Goal: Task Accomplishment & Management: Complete application form

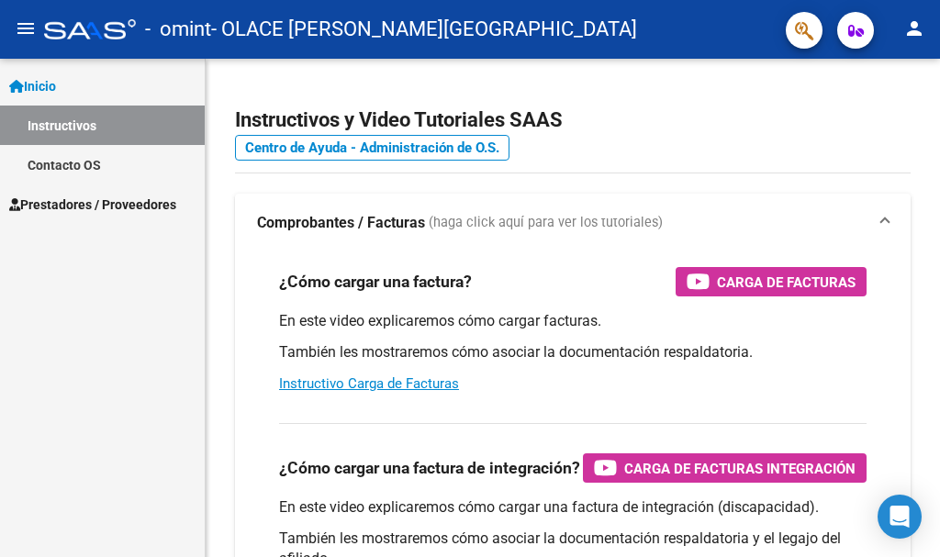
click at [62, 200] on span "Prestadores / Proveedores" at bounding box center [92, 205] width 167 height 20
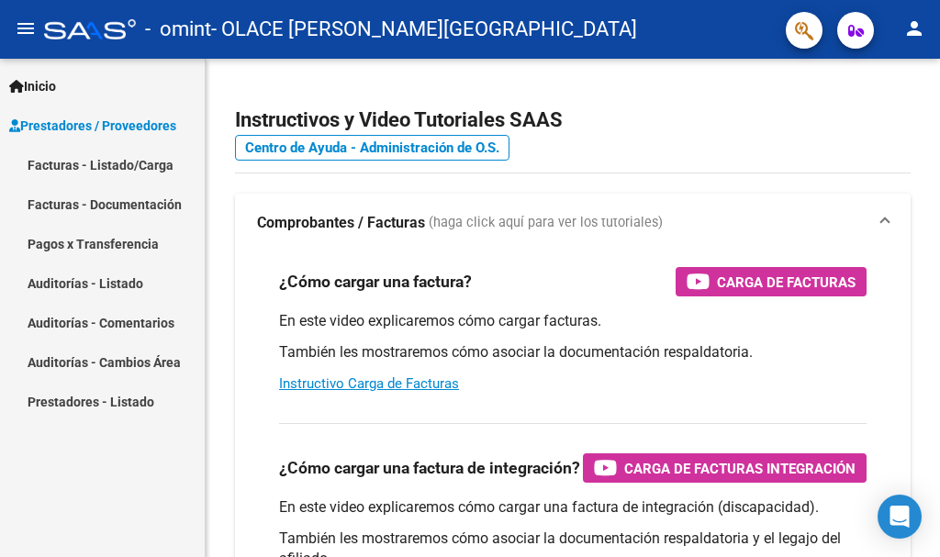
click at [74, 159] on link "Facturas - Listado/Carga" at bounding box center [102, 164] width 205 height 39
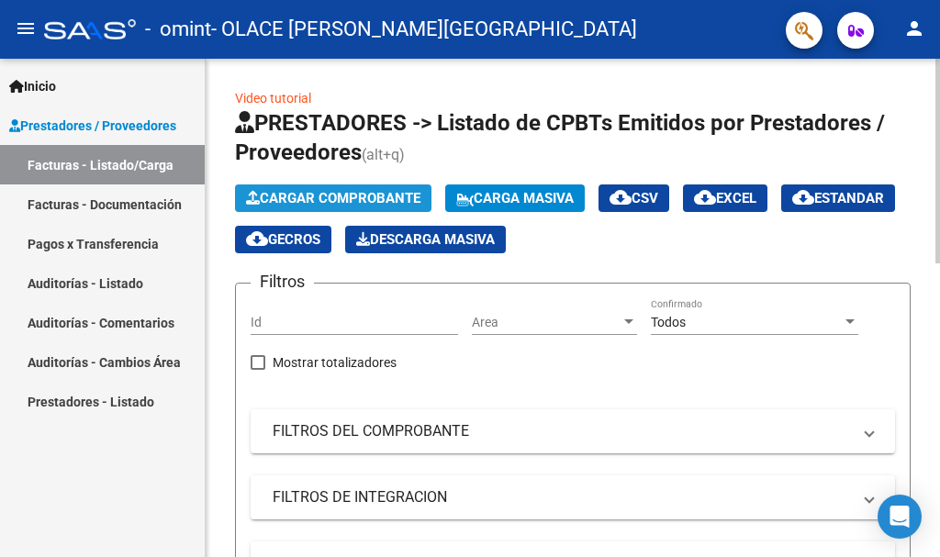
click at [352, 198] on span "Cargar Comprobante" at bounding box center [333, 198] width 174 height 17
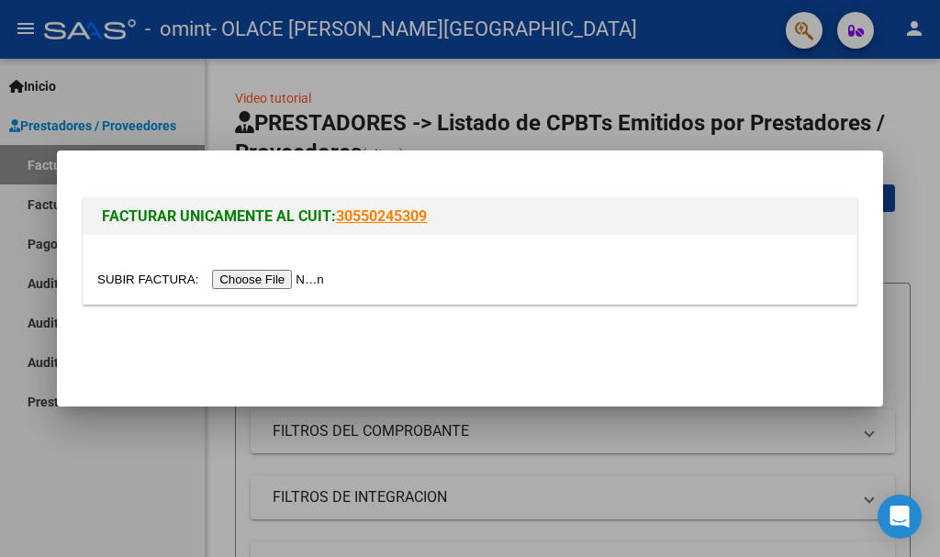
click at [239, 271] on input "file" at bounding box center [213, 279] width 232 height 19
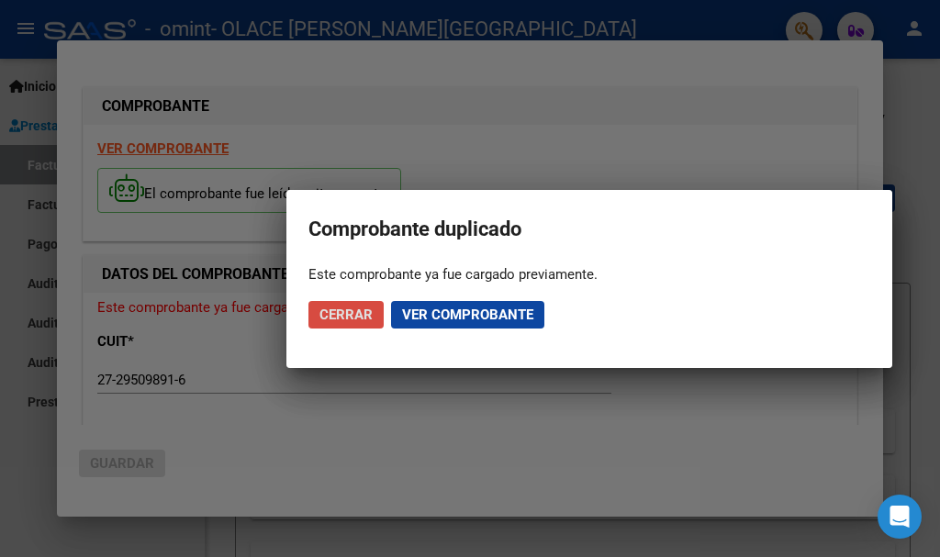
click at [347, 308] on span "Cerrar" at bounding box center [346, 315] width 53 height 17
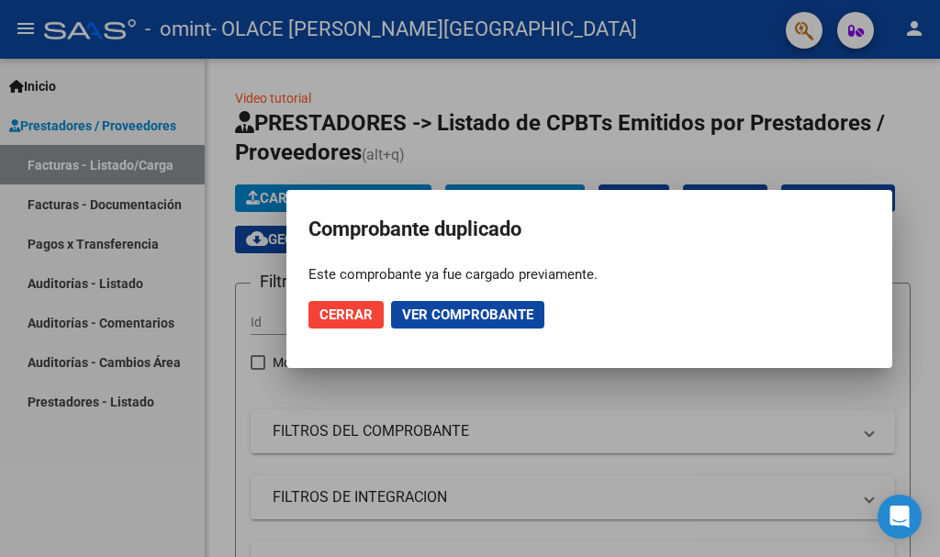
click at [435, 314] on span "Ver comprobante" at bounding box center [467, 315] width 131 height 17
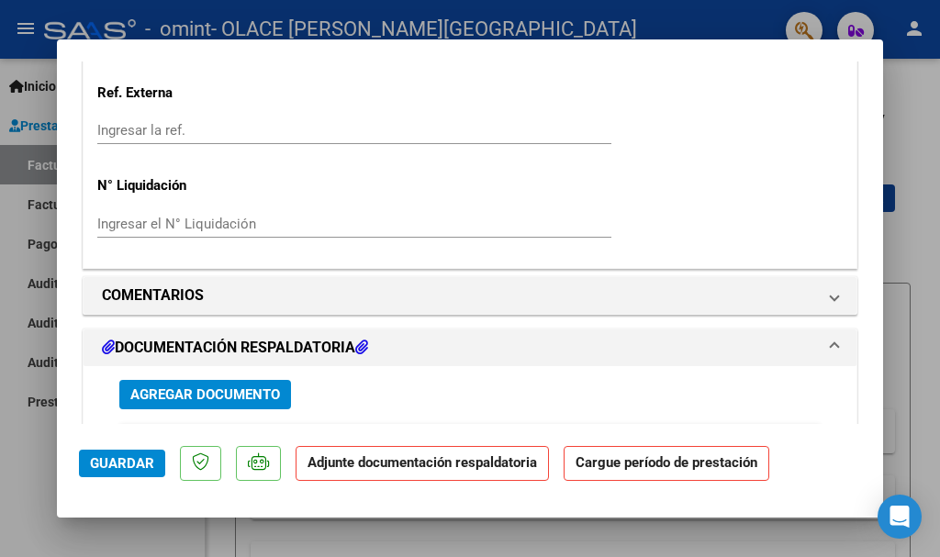
scroll to position [1377, 0]
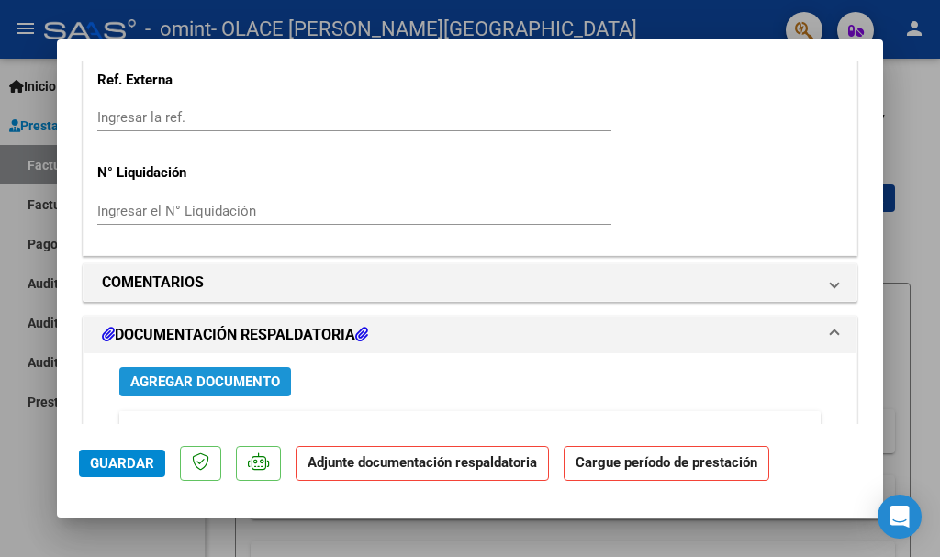
click at [267, 371] on button "Agregar Documento" at bounding box center [205, 381] width 172 height 28
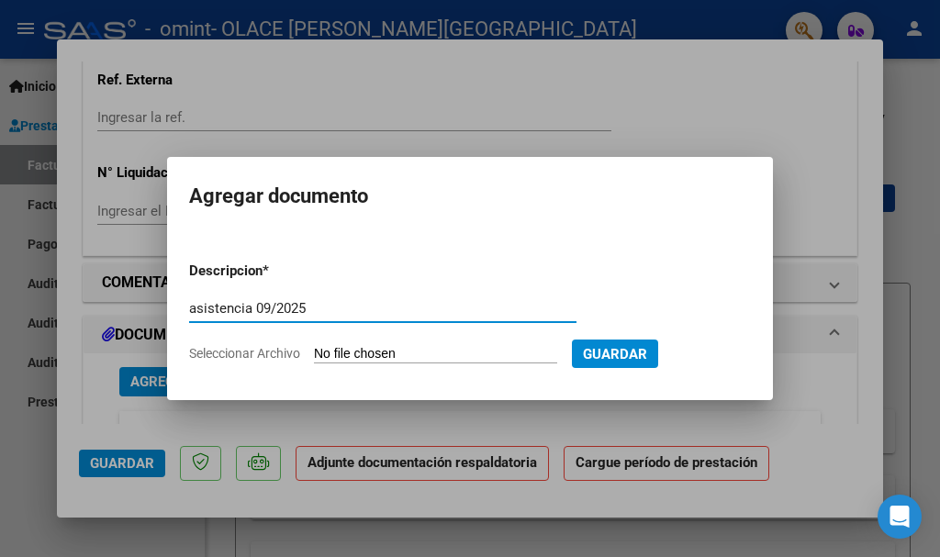
type input "asistencia 09/2025"
drag, startPoint x: 507, startPoint y: 289, endPoint x: 495, endPoint y: 295, distance: 13.1
click at [506, 287] on form "Descripcion * asistencia 09/2025 Escriba aquí una descripcion Seleccionar Archi…" at bounding box center [470, 312] width 562 height 131
click at [403, 351] on input "Seleccionar Archivo" at bounding box center [435, 354] width 243 height 17
type input "C:\fakepath\img20251006_13521888.pdf"
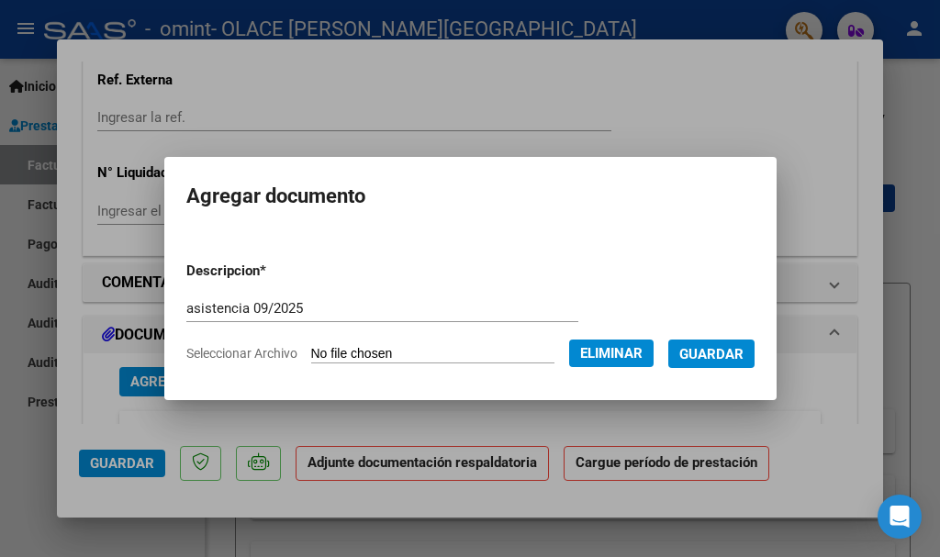
click at [696, 343] on button "Guardar" at bounding box center [711, 354] width 86 height 28
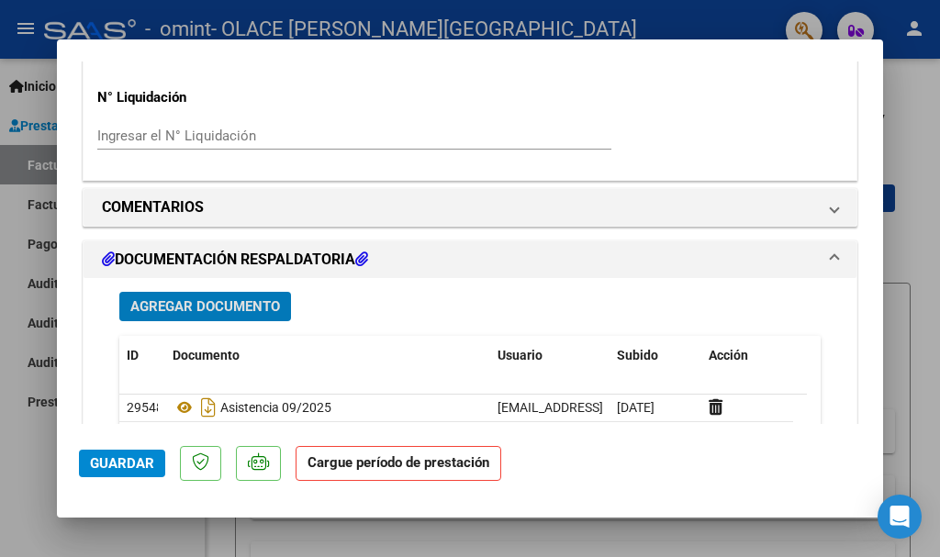
scroll to position [1422, 0]
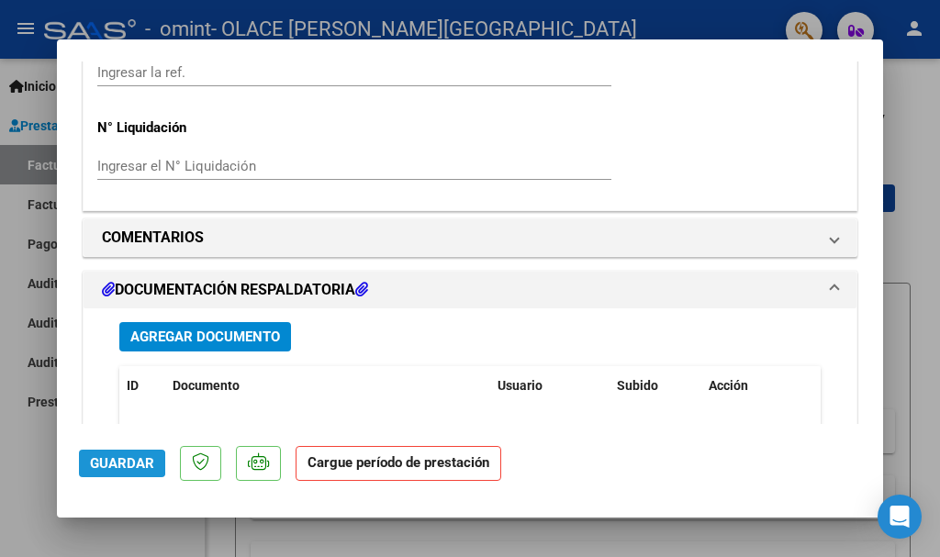
click at [120, 464] on span "Guardar" at bounding box center [122, 463] width 64 height 17
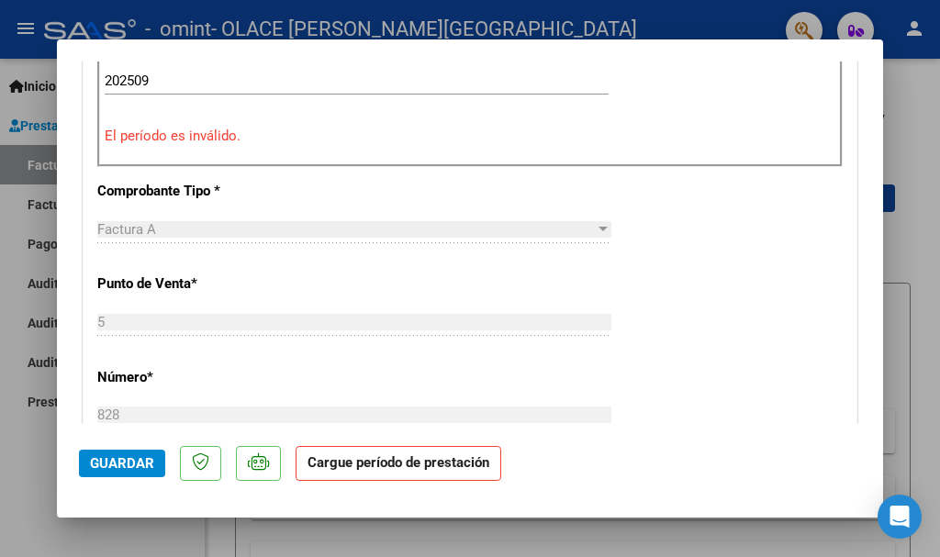
scroll to position [275, 0]
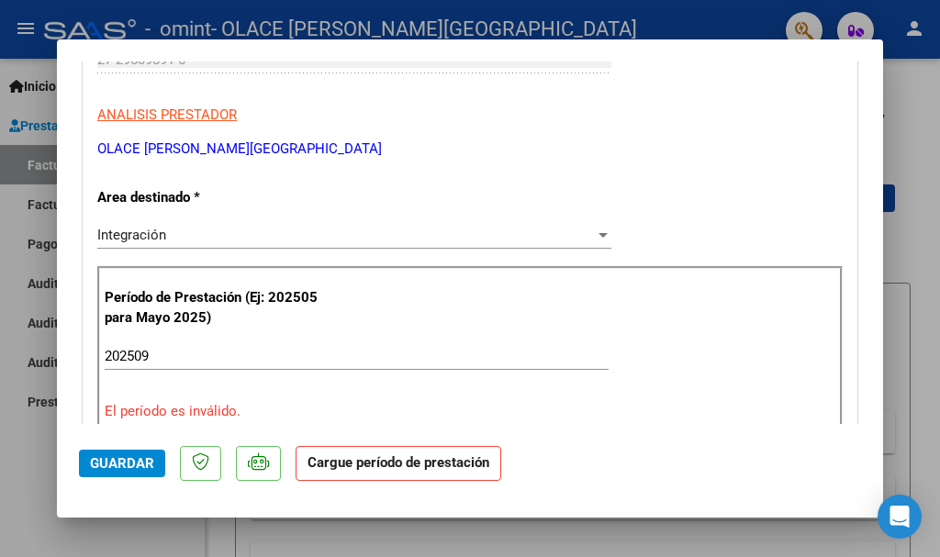
click at [194, 361] on input "202509" at bounding box center [357, 356] width 504 height 17
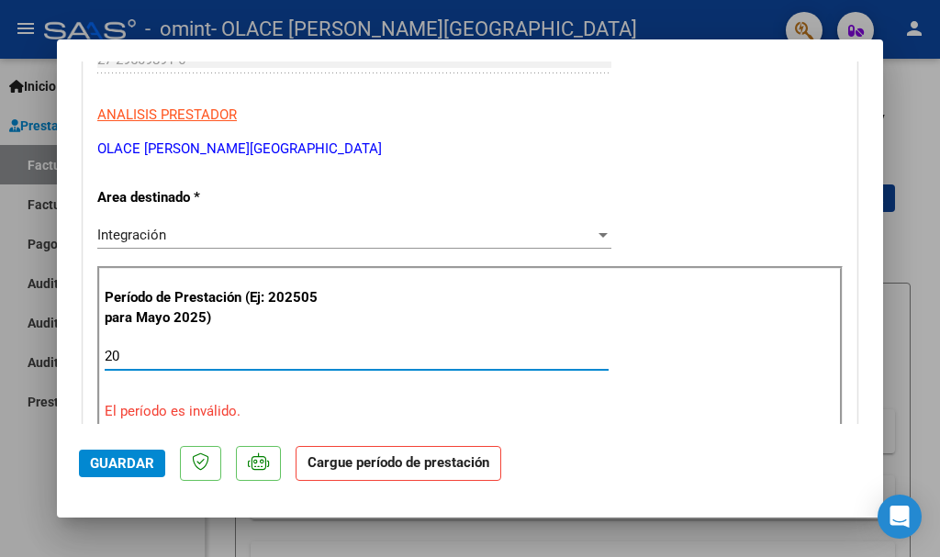
type input "2"
type input "202509"
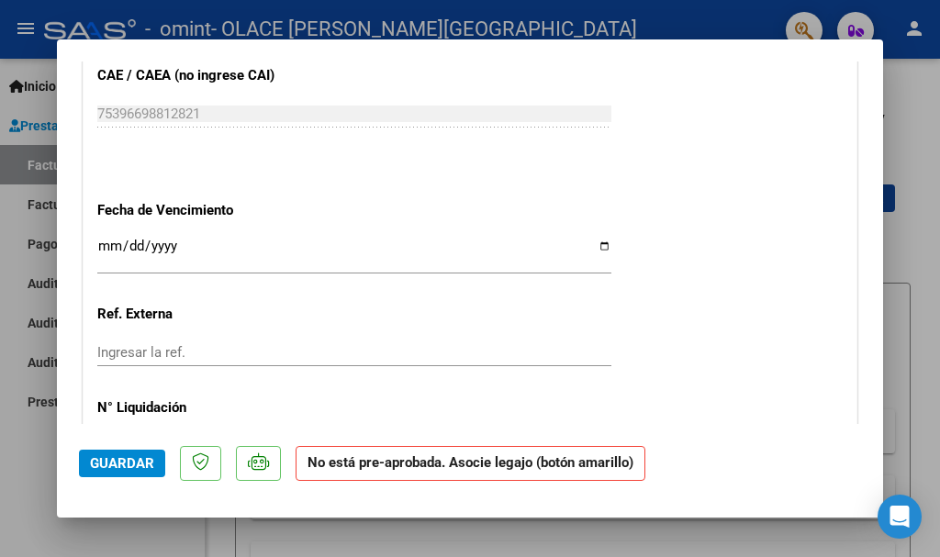
scroll to position [1102, 0]
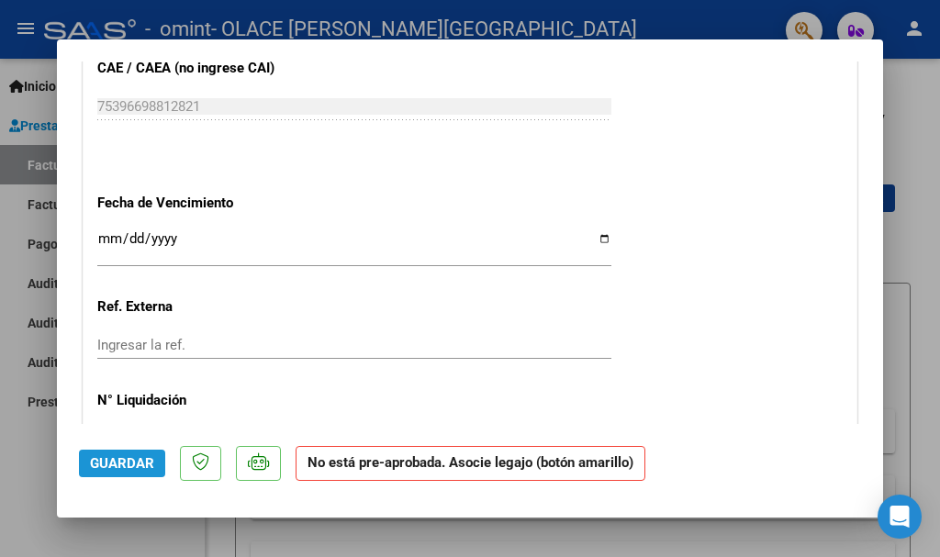
click at [113, 466] on span "Guardar" at bounding box center [122, 463] width 64 height 17
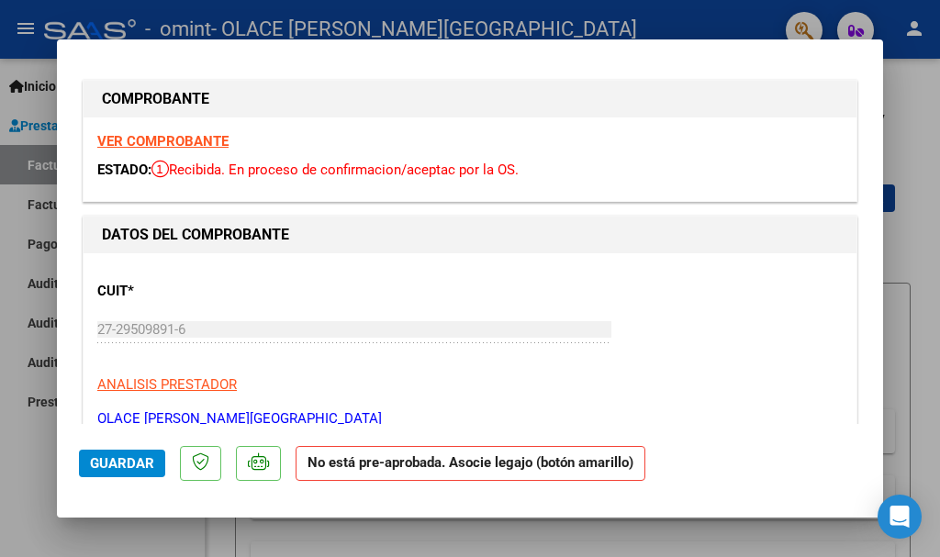
scroll to position [0, 0]
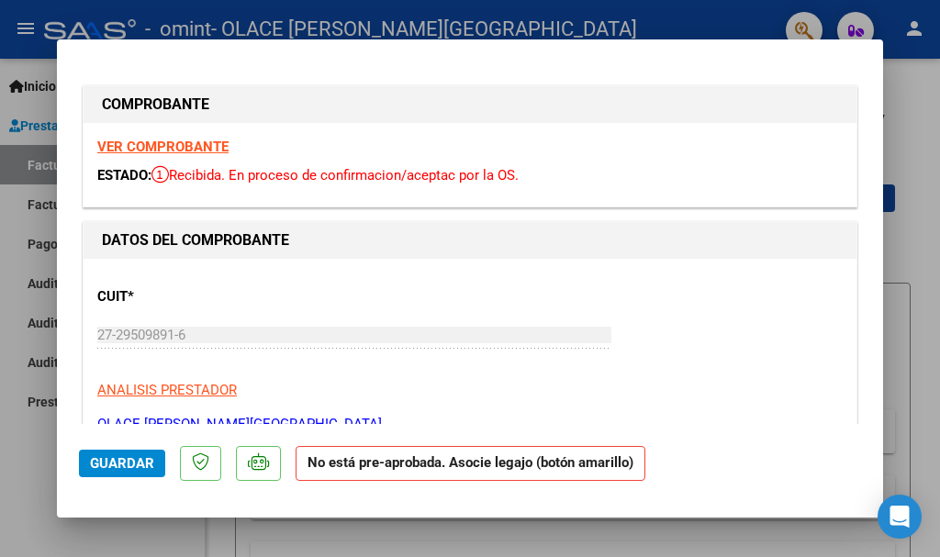
click at [30, 365] on div at bounding box center [470, 278] width 940 height 557
type input "$ 0,00"
